Goal: Task Accomplishment & Management: Manage account settings

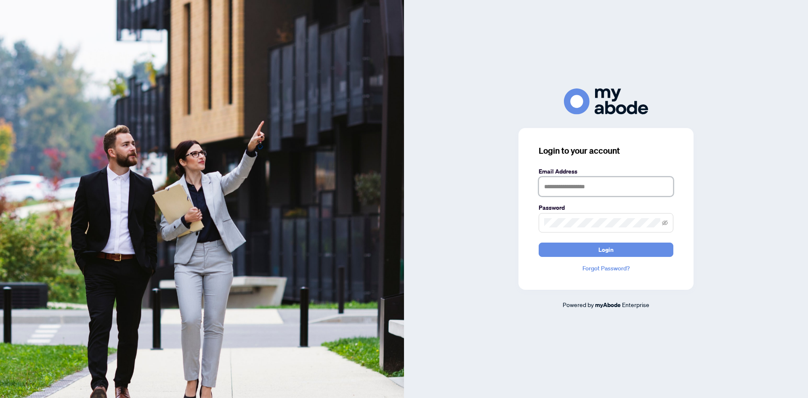
click at [569, 190] on input "text" at bounding box center [606, 186] width 135 height 19
type input "**********"
click at [539, 242] on button "Login" at bounding box center [606, 249] width 135 height 14
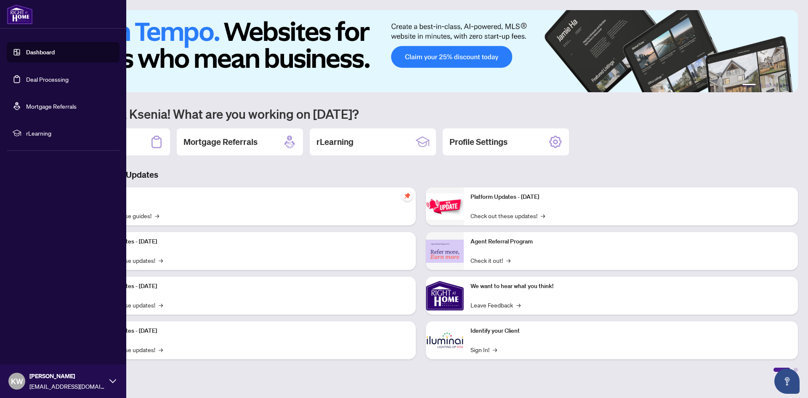
click at [26, 80] on link "Deal Processing" at bounding box center [47, 79] width 43 height 8
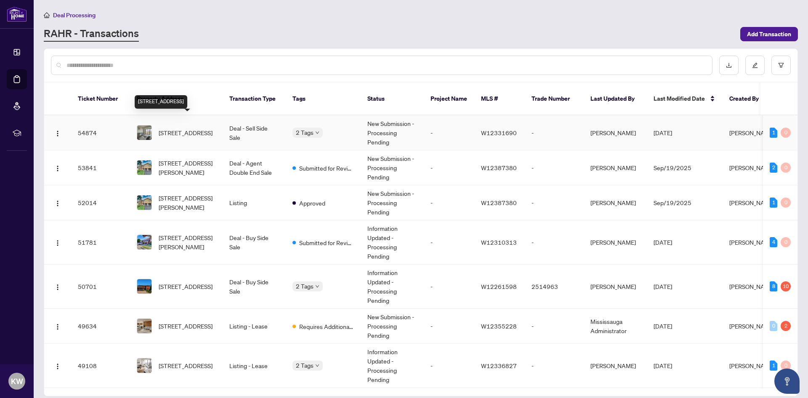
click at [184, 128] on span "[STREET_ADDRESS]" at bounding box center [186, 132] width 54 height 9
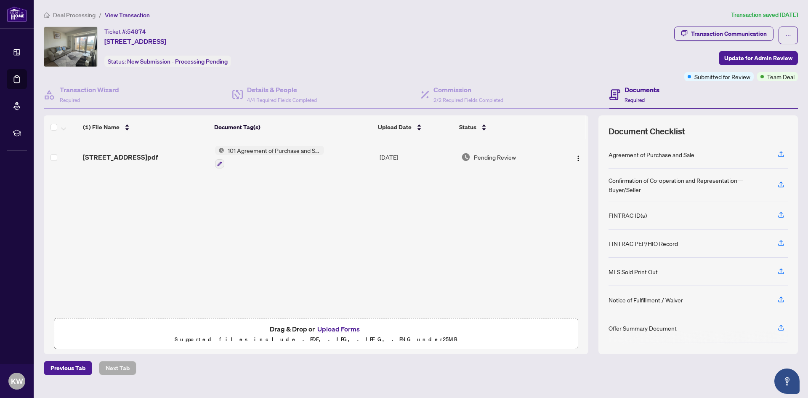
click at [194, 201] on div "[STREET_ADDRESS]pdf 101 Agreement of Purchase and Sale - Condominium Resale [DA…" at bounding box center [316, 226] width 545 height 175
click at [268, 97] on span "4/4 Required Fields Completed" at bounding box center [282, 100] width 70 height 6
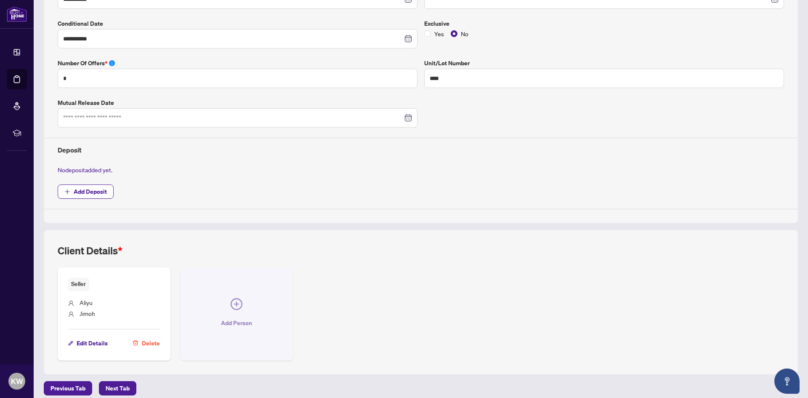
scroll to position [220, 0]
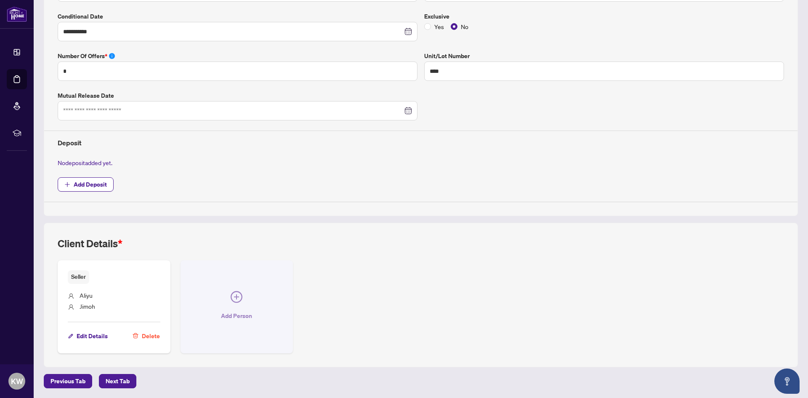
click at [237, 301] on icon "plus-circle" at bounding box center [237, 297] width 12 height 12
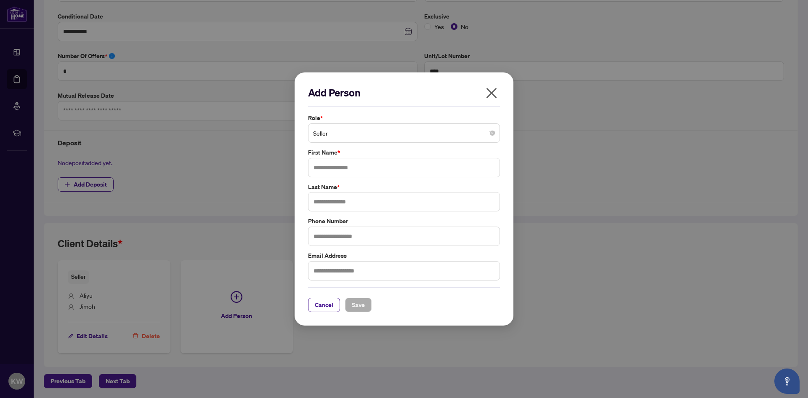
click at [358, 137] on span "Seller" at bounding box center [404, 133] width 182 height 16
click at [560, 184] on div "Add Person Role * Seller 11 141 Seller Buyer Seller Lawyer Buyer Lawyer Corpora…" at bounding box center [404, 199] width 808 height 398
click at [484, 93] on button "button" at bounding box center [491, 95] width 17 height 18
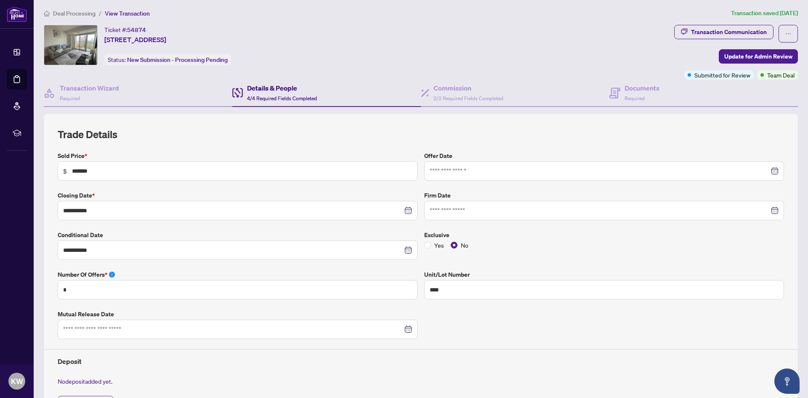
scroll to position [0, 0]
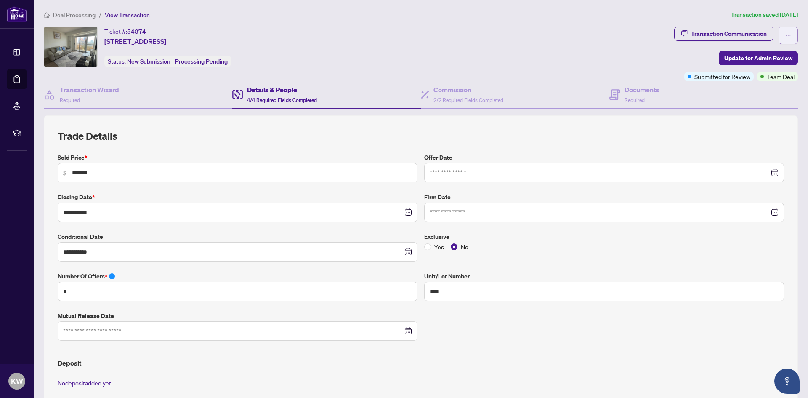
click at [779, 38] on button "button" at bounding box center [788, 36] width 19 height 18
click at [785, 33] on icon "ellipsis" at bounding box center [788, 35] width 6 height 6
click at [726, 55] on span "Transaction Permissions" at bounding box center [753, 53] width 64 height 9
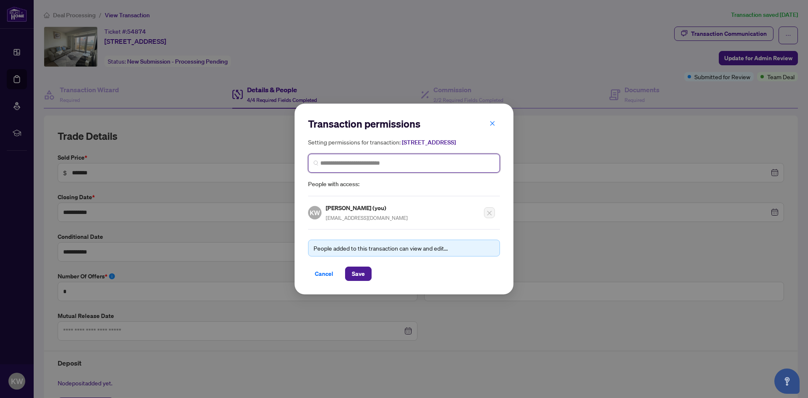
click at [342, 168] on input "search" at bounding box center [407, 163] width 174 height 9
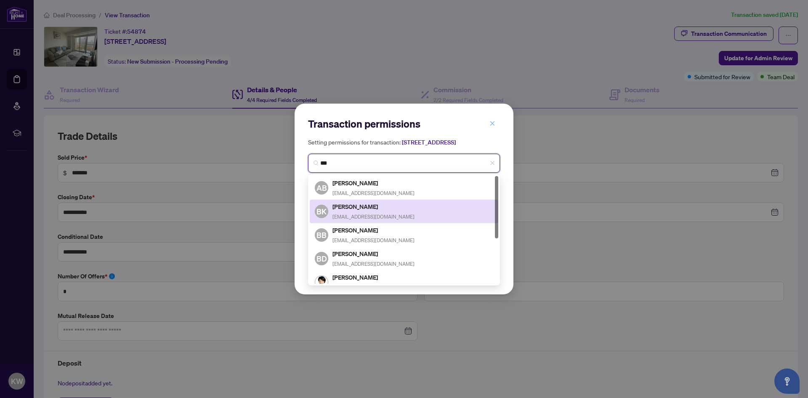
type input "***"
click at [491, 117] on span "button" at bounding box center [492, 123] width 6 height 13
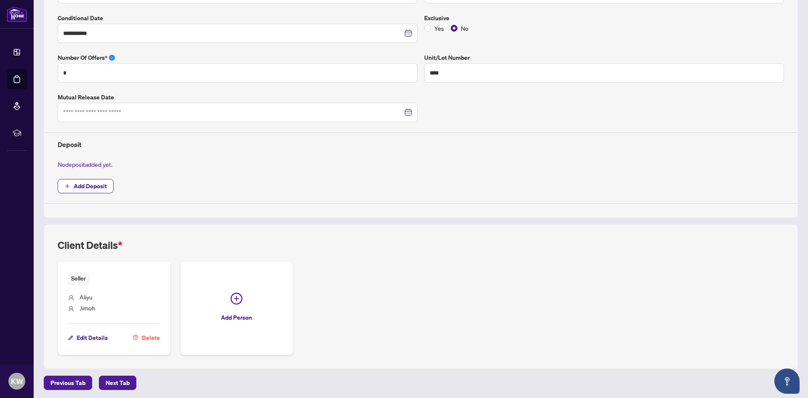
scroll to position [220, 0]
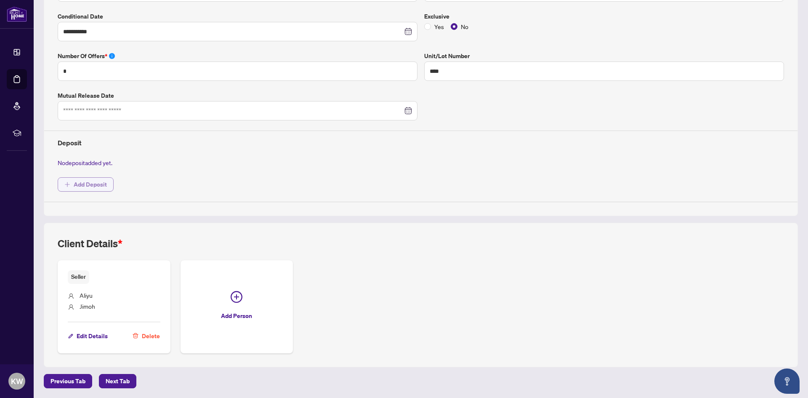
click at [89, 181] on span "Add Deposit" at bounding box center [90, 184] width 33 height 13
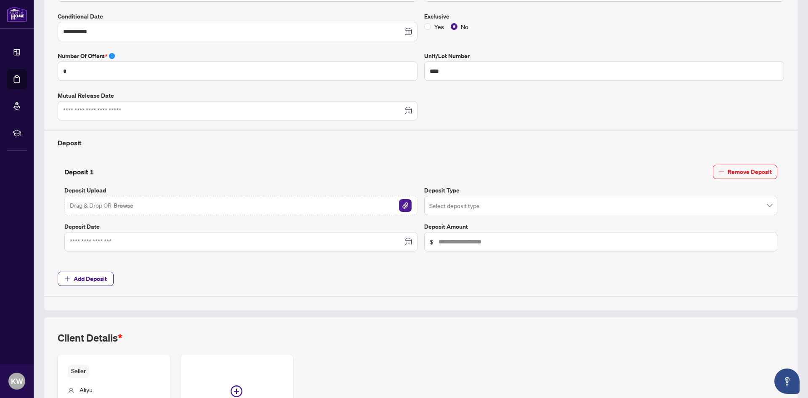
click at [404, 206] on img "button" at bounding box center [405, 205] width 13 height 13
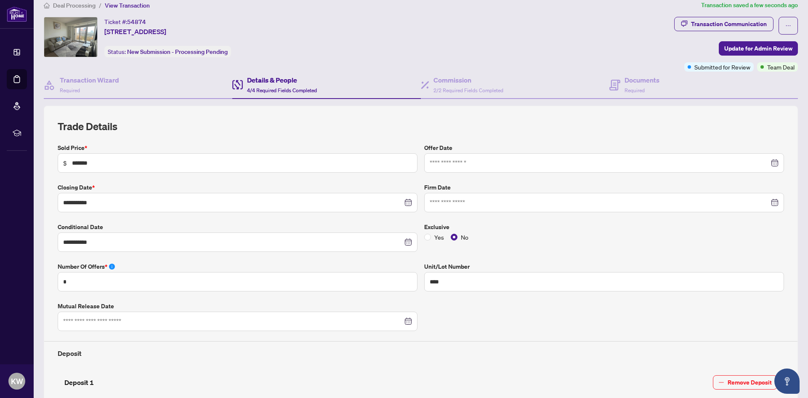
scroll to position [0, 0]
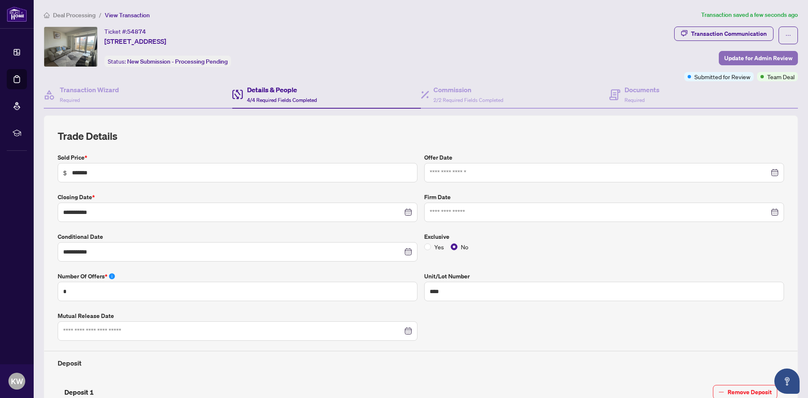
click at [745, 59] on span "Update for Admin Review" at bounding box center [758, 57] width 68 height 13
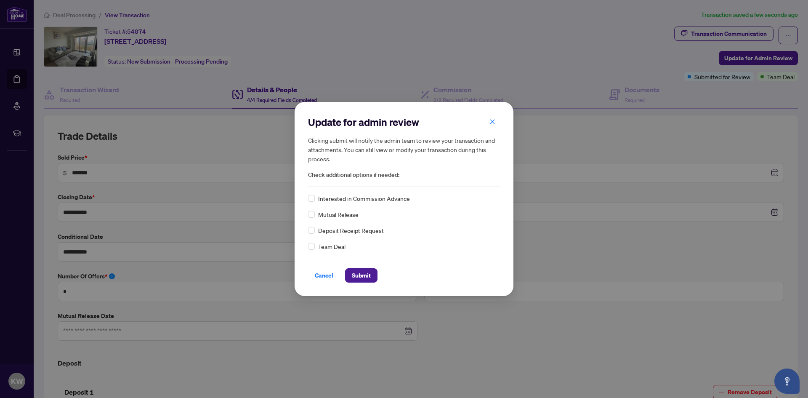
click at [436, 51] on div "Update for admin review Clicking submit will notify the admin team to review yo…" at bounding box center [404, 199] width 808 height 398
click at [358, 234] on span "Deposit Receipt Request" at bounding box center [351, 230] width 66 height 9
click at [359, 271] on span "Submit" at bounding box center [361, 275] width 19 height 13
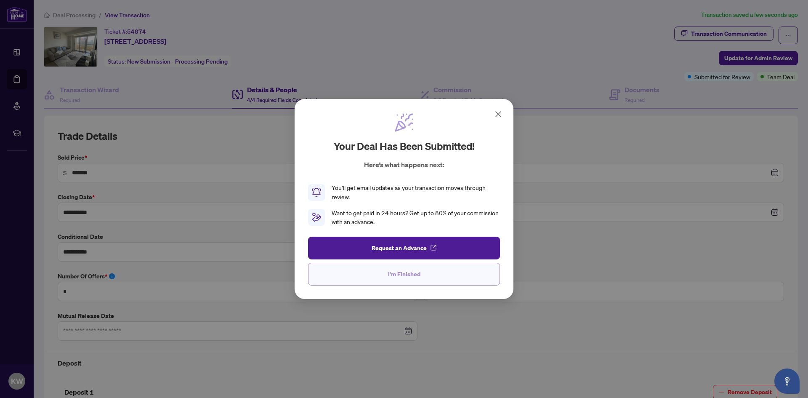
click at [401, 274] on span "I'm Finished" at bounding box center [404, 273] width 32 height 13
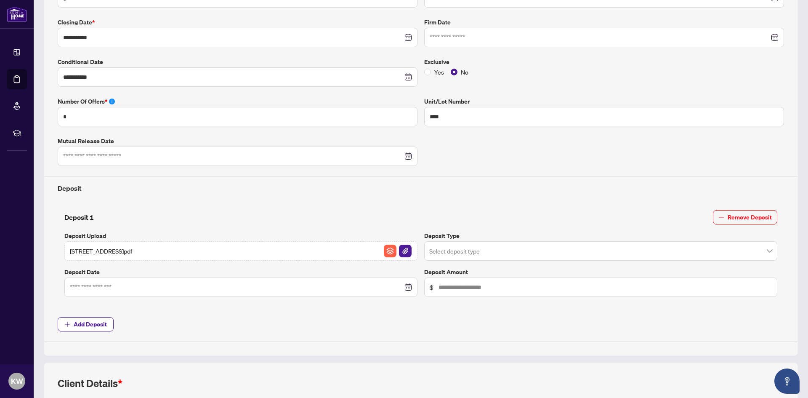
scroll to position [210, 0]
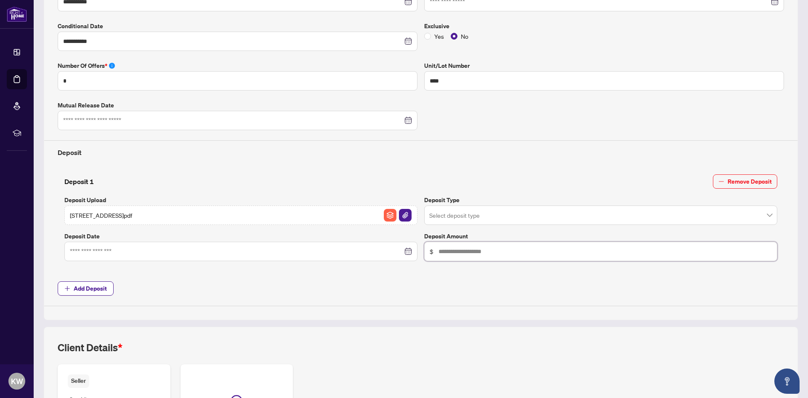
click at [441, 249] on input "text" at bounding box center [605, 251] width 333 height 9
type input "******"
click at [436, 285] on span "Add Deposit" at bounding box center [421, 288] width 726 height 14
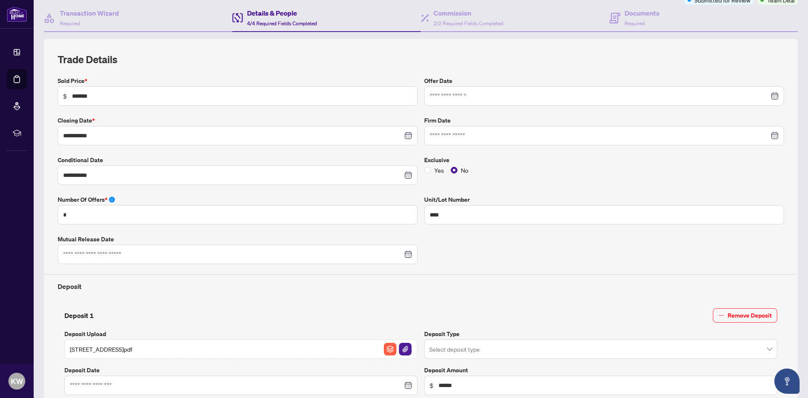
scroll to position [0, 0]
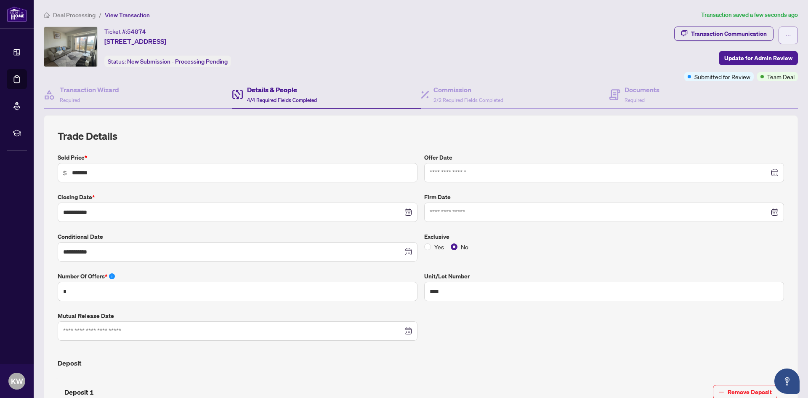
click at [787, 34] on button "button" at bounding box center [788, 36] width 19 height 18
click at [751, 56] on span "Transaction Permissions" at bounding box center [753, 53] width 64 height 9
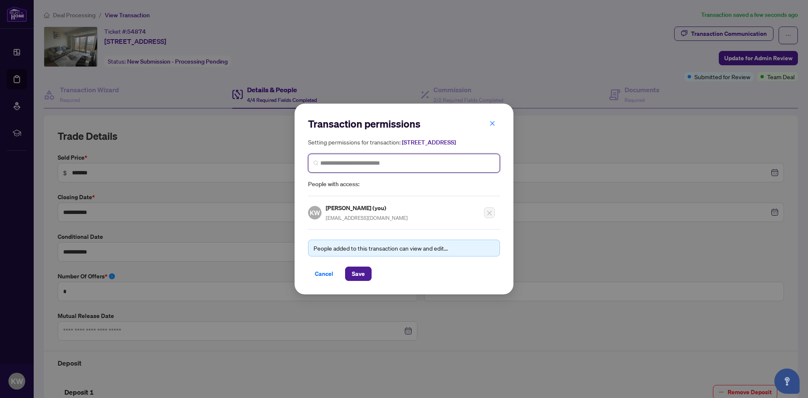
click at [355, 164] on input "search" at bounding box center [407, 163] width 174 height 9
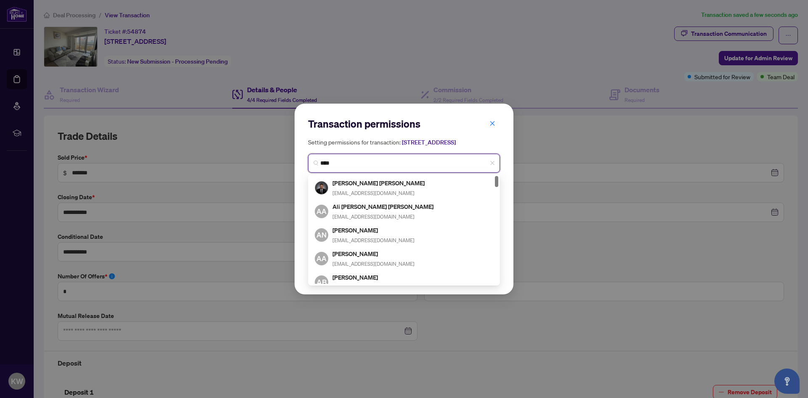
drag, startPoint x: 326, startPoint y: 169, endPoint x: 242, endPoint y: 169, distance: 83.3
click at [242, 169] on div "Transaction permissions Setting permissions for transaction: [STREET_ADDRESS] *…" at bounding box center [404, 199] width 808 height 398
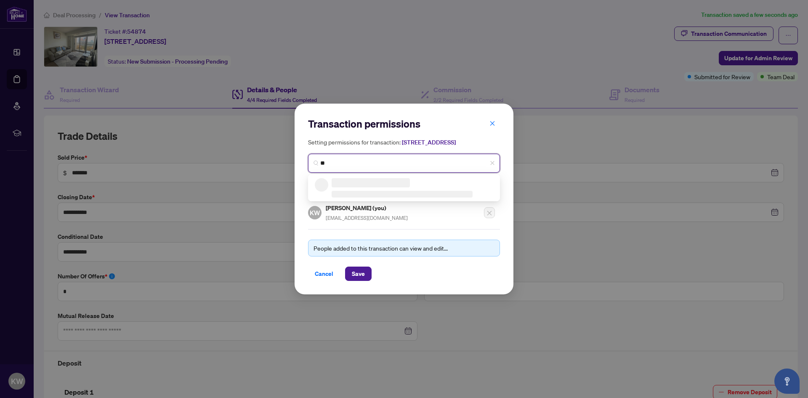
type input "***"
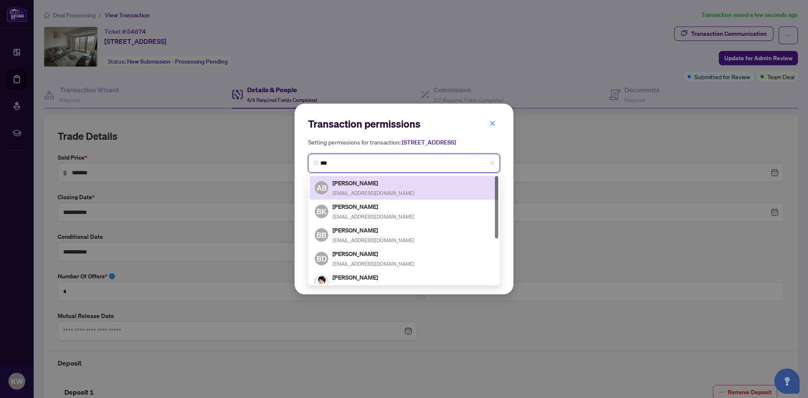
click at [360, 194] on span "[EMAIL_ADDRESS][DOMAIN_NAME]" at bounding box center [373, 193] width 82 height 6
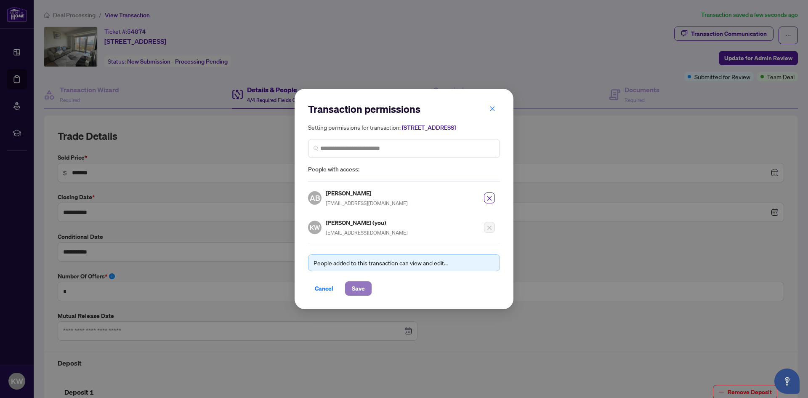
click at [356, 290] on span "Save" at bounding box center [358, 288] width 13 height 13
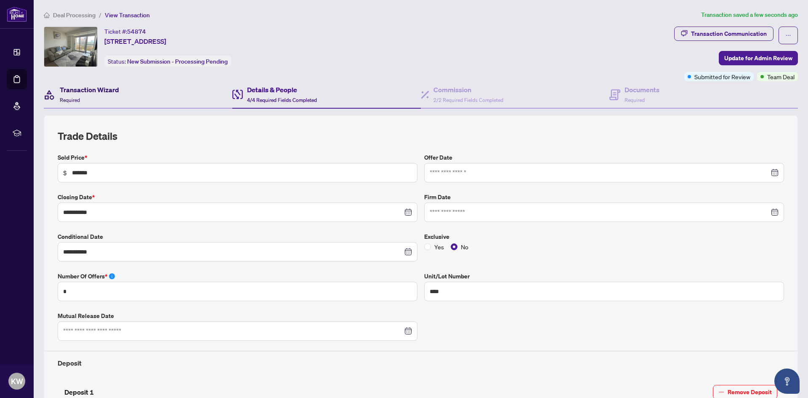
click at [77, 88] on h4 "Transaction Wizard" at bounding box center [89, 90] width 59 height 10
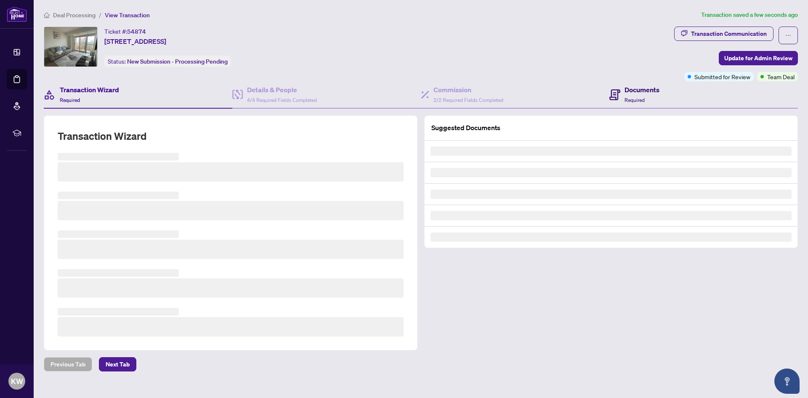
click at [636, 96] on div "Documents Required" at bounding box center [642, 95] width 35 height 20
